Goal: Complete application form

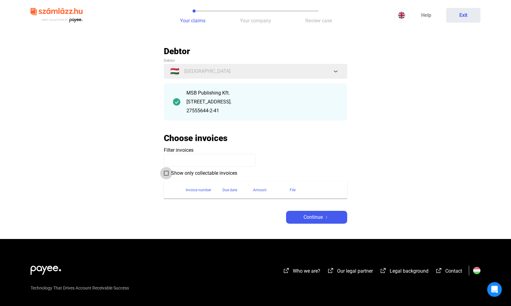
click at [167, 173] on span at bounding box center [166, 173] width 5 height 5
click at [318, 215] on span "Continue" at bounding box center [312, 216] width 19 height 7
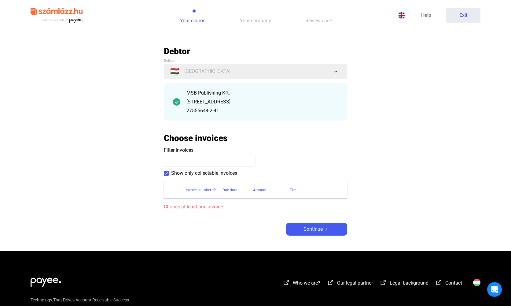
click at [200, 190] on div "Invoice number" at bounding box center [198, 189] width 25 height 7
click at [167, 171] on span at bounding box center [166, 173] width 5 height 5
click at [191, 159] on input at bounding box center [210, 160] width 92 height 13
paste input "**********"
click at [201, 97] on div "MSB Publishing Kft. [STREET_ADDRESS]. 27555644-2-41" at bounding box center [262, 101] width 152 height 25
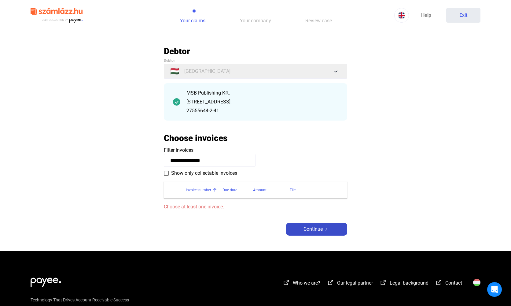
click at [315, 228] on span "Continue" at bounding box center [312, 228] width 19 height 7
drag, startPoint x: 235, startPoint y: 158, endPoint x: 143, endPoint y: 161, distance: 92.0
click at [146, 162] on main "**********" at bounding box center [255, 148] width 511 height 205
click at [311, 229] on span "Continue" at bounding box center [312, 228] width 19 height 7
click at [219, 97] on div "MSB Publishing Kft. [STREET_ADDRESS]. 27555644-2-41" at bounding box center [262, 101] width 152 height 25
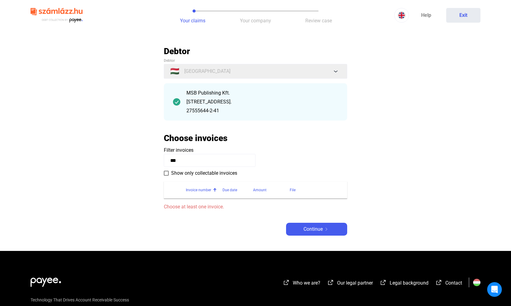
click at [178, 102] on img at bounding box center [176, 101] width 7 height 7
drag, startPoint x: 225, startPoint y: 101, endPoint x: 241, endPoint y: 106, distance: 16.2
click at [225, 102] on div "[STREET_ADDRESS]." at bounding box center [262, 101] width 152 height 7
click at [195, 160] on input "***" at bounding box center [210, 160] width 92 height 13
drag, startPoint x: 194, startPoint y: 159, endPoint x: 142, endPoint y: 156, distance: 52.7
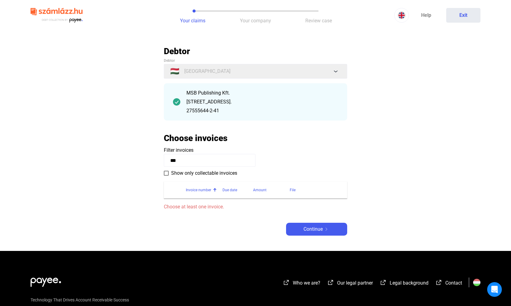
click at [142, 156] on main "Automatikusan mentve Debtor Debtor 🇭🇺 [GEOGRAPHIC_DATA] MSB Publishing Kft. [ST…" at bounding box center [255, 148] width 511 height 205
click at [191, 161] on input "***" at bounding box center [210, 160] width 92 height 13
type input "*"
click at [207, 193] on th "Invoice number" at bounding box center [204, 189] width 37 height 17
click at [226, 191] on div "Due date" at bounding box center [230, 189] width 15 height 7
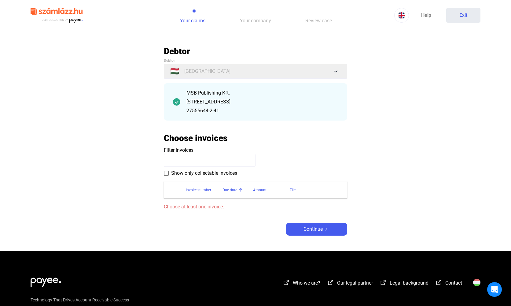
click at [256, 188] on div "Amount" at bounding box center [259, 189] width 13 height 7
drag, startPoint x: 288, startPoint y: 189, endPoint x: 299, endPoint y: 190, distance: 11.0
click at [288, 189] on div "Amount" at bounding box center [271, 189] width 37 height 7
